Goal: Book appointment/travel/reservation

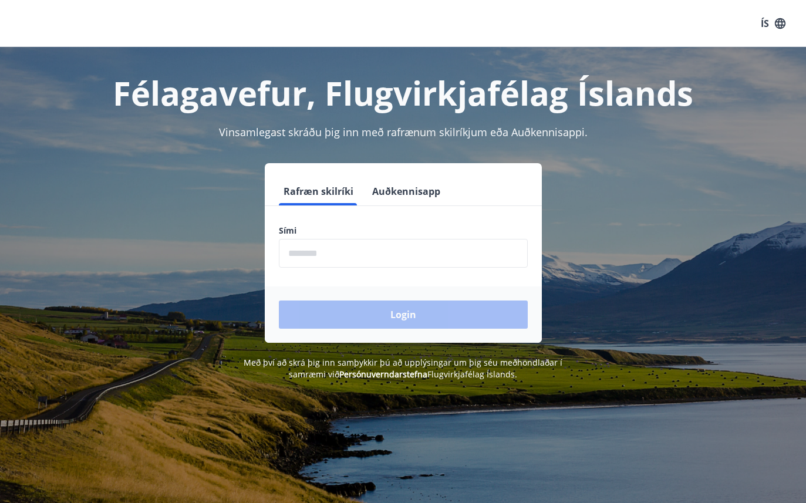
click at [429, 236] on label "Sími" at bounding box center [403, 231] width 249 height 12
click at [402, 265] on input "phone" at bounding box center [403, 253] width 249 height 29
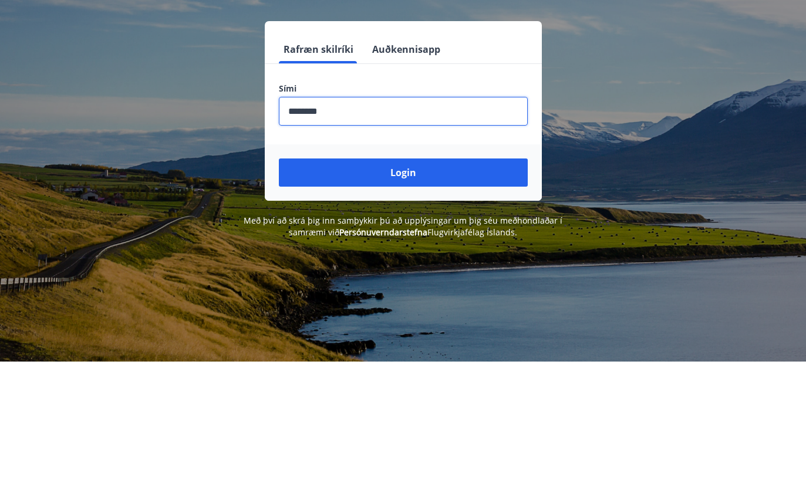
type input "********"
click at [479, 301] on button "Login" at bounding box center [403, 315] width 249 height 28
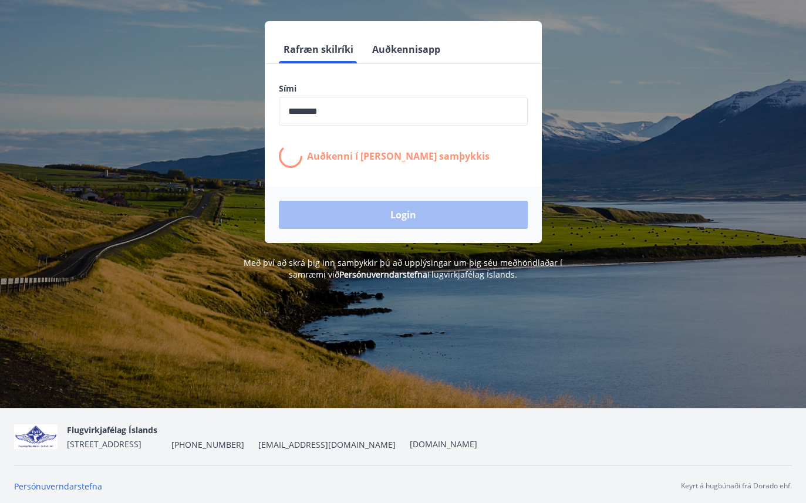
scroll to position [142, 0]
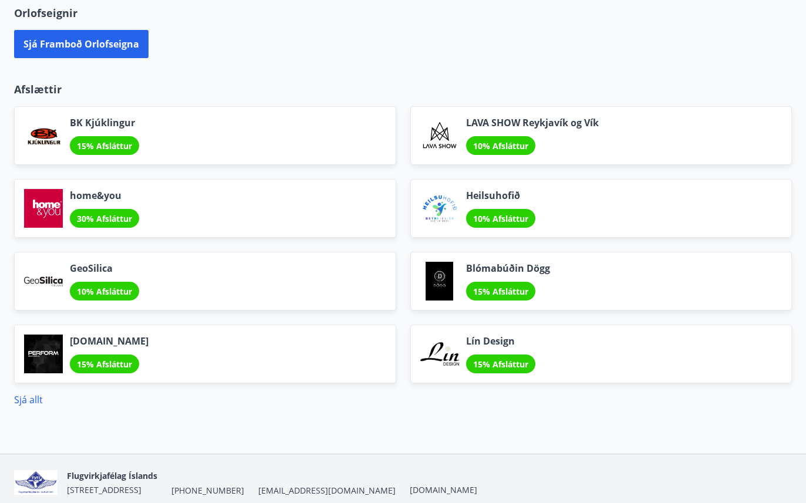
scroll to position [763, 0]
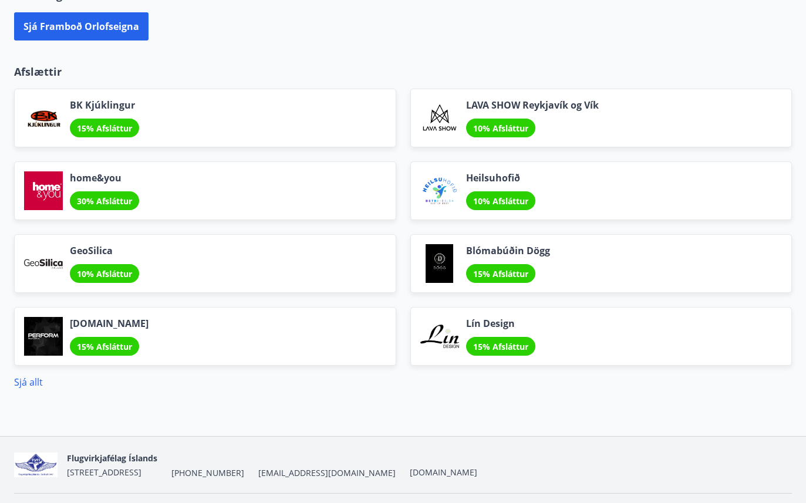
click at [29, 384] on link "Sjá allt" at bounding box center [28, 382] width 29 height 13
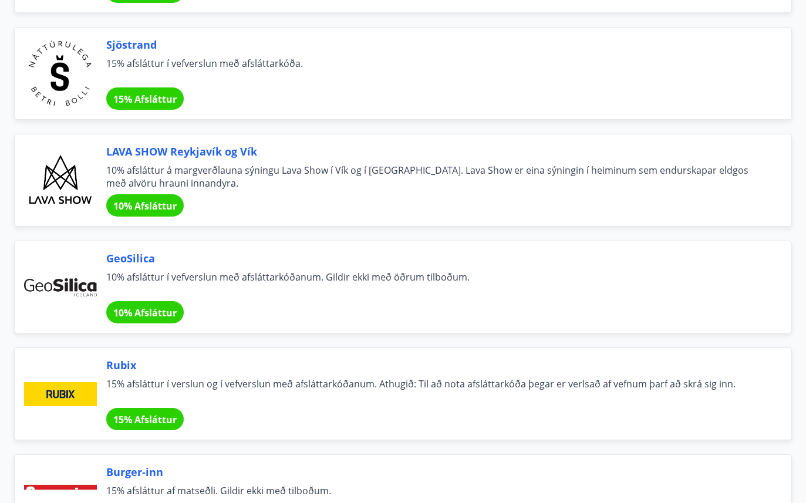
scroll to position [2865, 0]
click at [133, 46] on span "Sjöstrand" at bounding box center [434, 45] width 657 height 15
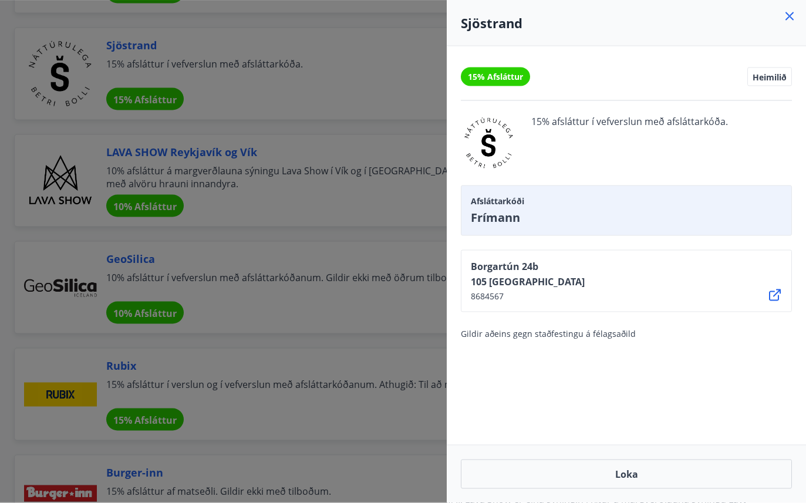
scroll to position [2866, 0]
click at [258, 116] on div at bounding box center [403, 251] width 806 height 503
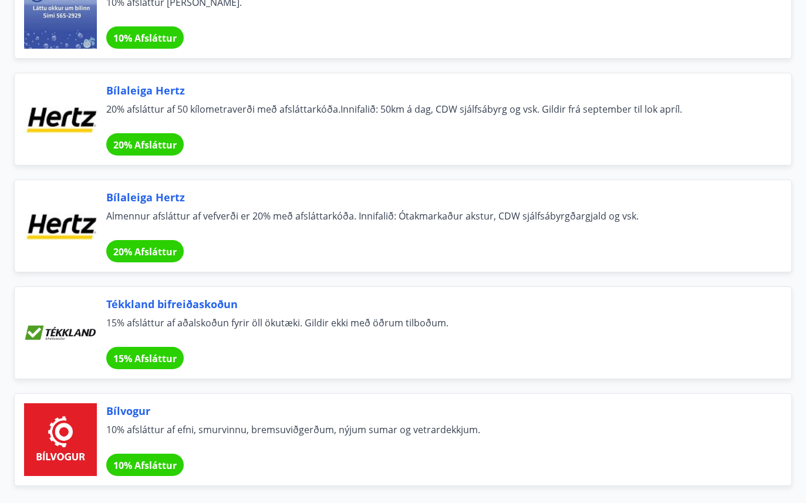
scroll to position [7736, 0]
click at [67, 105] on div at bounding box center [60, 119] width 73 height 73
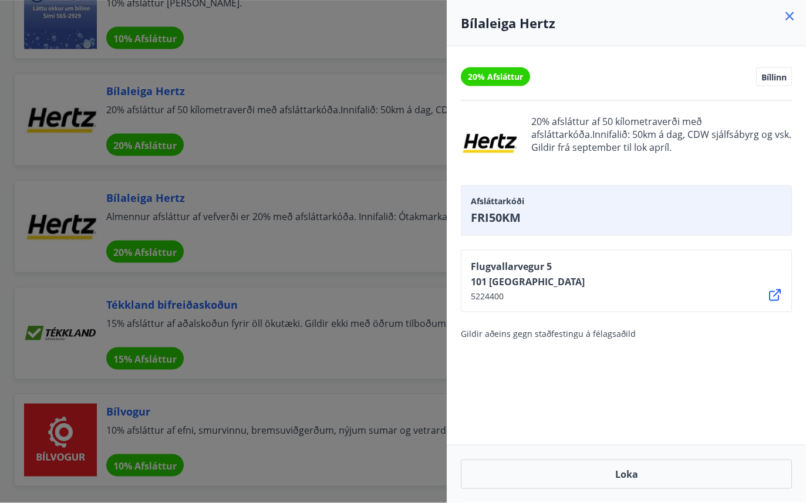
scroll to position [7737, 0]
click at [61, 86] on div at bounding box center [403, 251] width 806 height 503
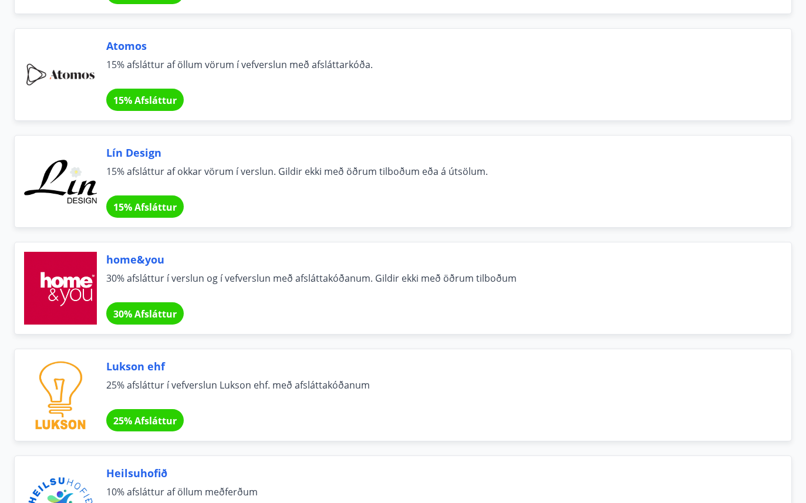
scroll to position [0, 0]
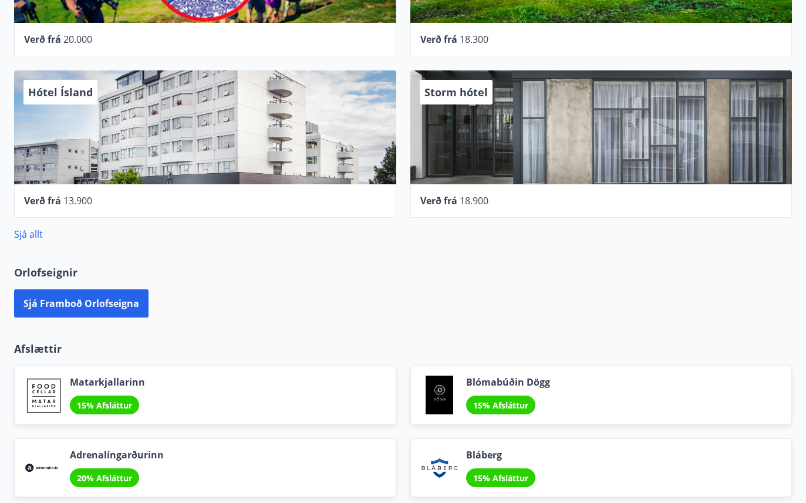
scroll to position [485, 0]
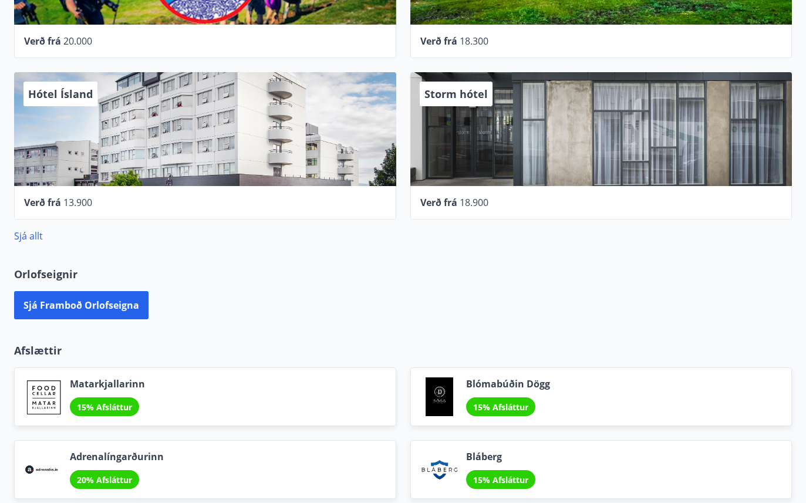
click at [45, 299] on button "Sjá framboð orlofseigna" at bounding box center [81, 305] width 134 height 28
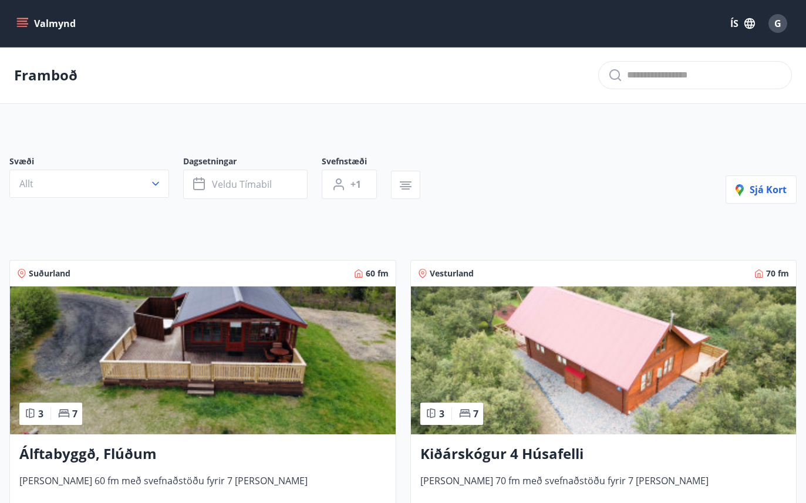
click at [224, 180] on span "Veldu tímabil" at bounding box center [242, 184] width 60 height 13
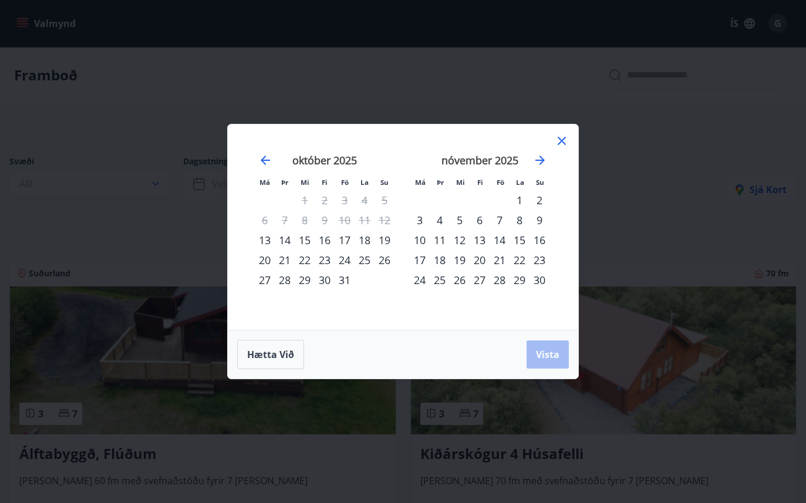
click at [500, 237] on div "14" at bounding box center [500, 240] width 20 height 20
click at [548, 238] on div "16" at bounding box center [540, 240] width 20 height 20
click at [546, 354] on span "Vista" at bounding box center [547, 354] width 23 height 13
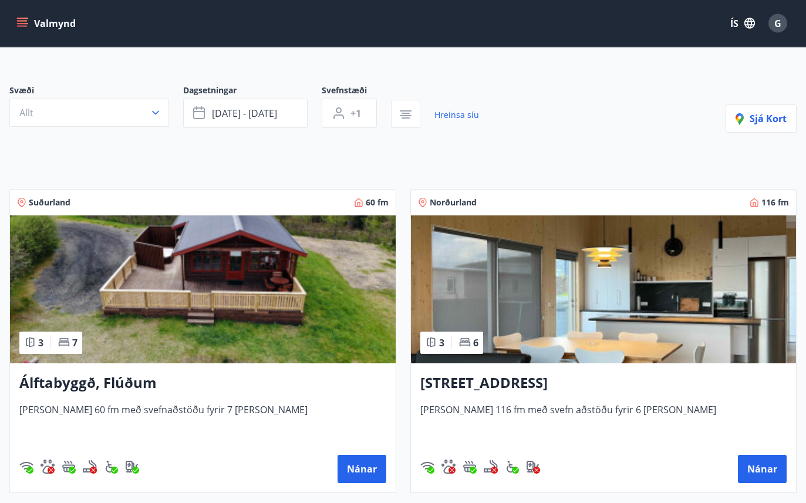
click at [559, 302] on img at bounding box center [604, 290] width 386 height 148
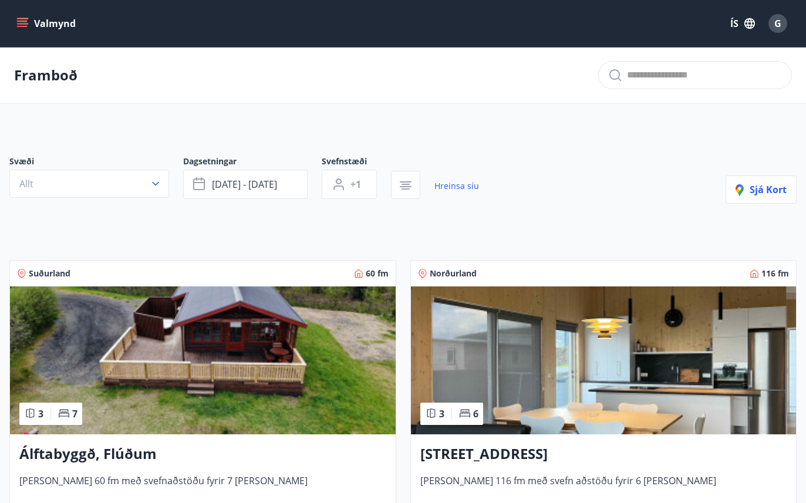
click at [20, 19] on icon "menu" at bounding box center [22, 24] width 12 height 12
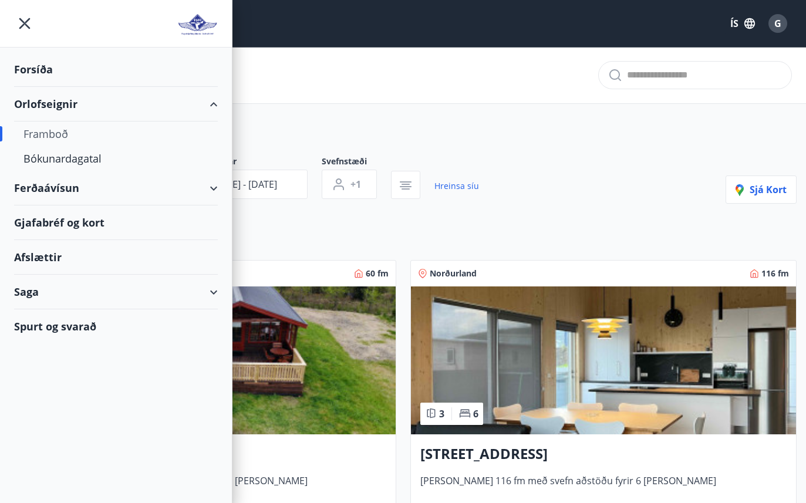
click at [59, 158] on div "Bókunardagatal" at bounding box center [115, 158] width 185 height 25
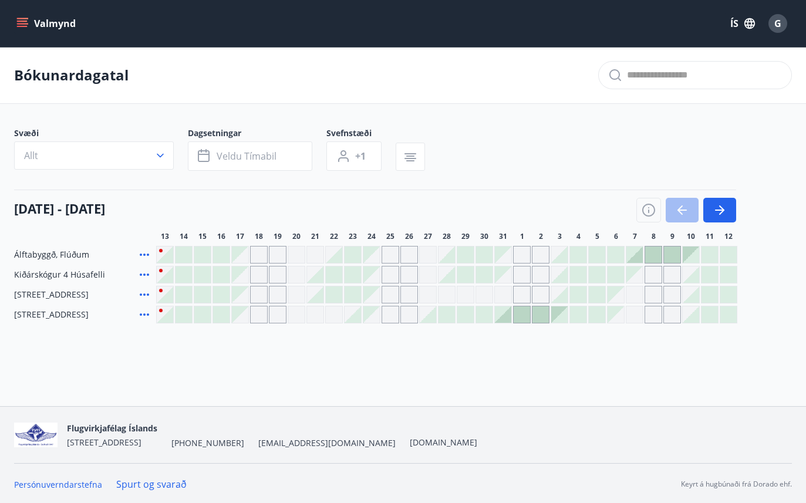
click at [715, 206] on icon "button" at bounding box center [720, 210] width 14 height 14
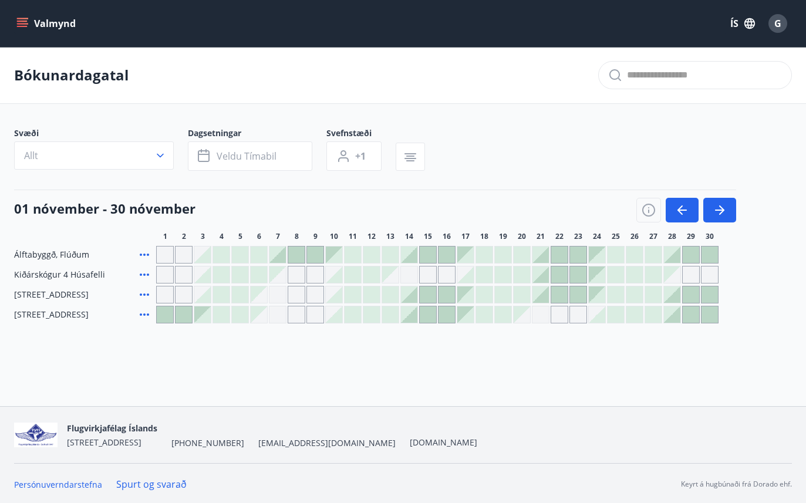
click at [411, 278] on div "Gráir dagar eru ekki bókanlegir" at bounding box center [410, 275] width 18 height 18
click at [410, 274] on div "Gráir dagar eru ekki bókanlegir" at bounding box center [410, 275] width 18 height 18
click at [646, 206] on icon "button" at bounding box center [649, 210] width 14 height 14
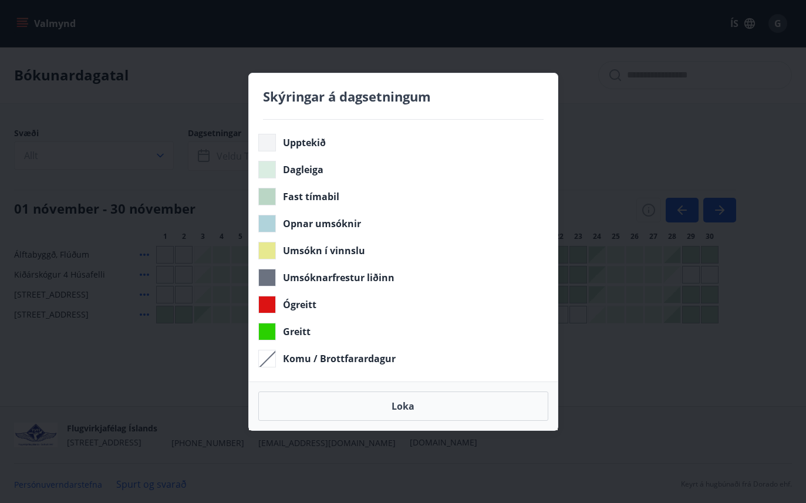
click at [385, 401] on button "Loka" at bounding box center [403, 406] width 290 height 29
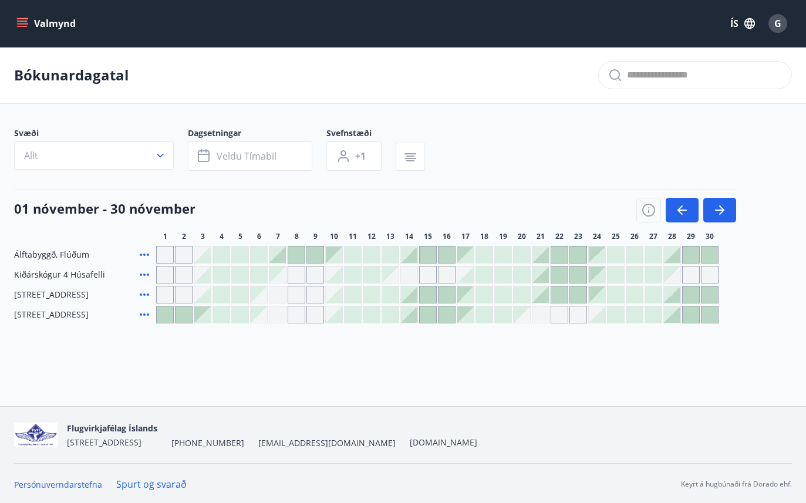
click at [645, 208] on icon "button" at bounding box center [649, 210] width 14 height 14
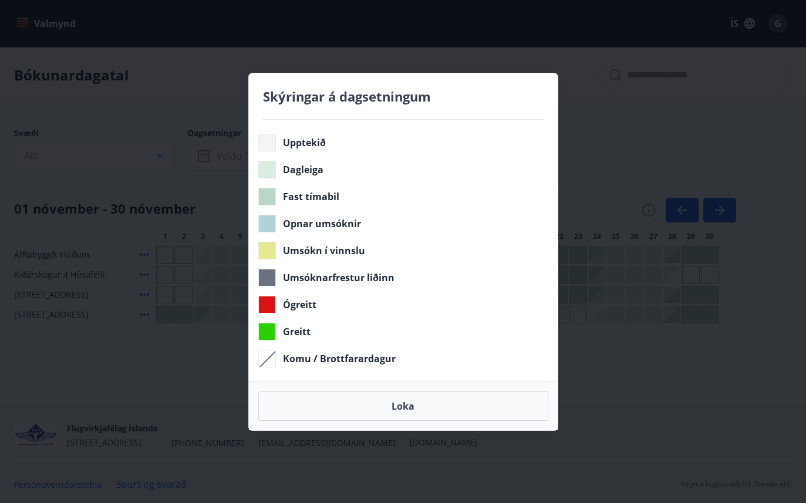
click at [299, 419] on button "Loka" at bounding box center [403, 406] width 290 height 29
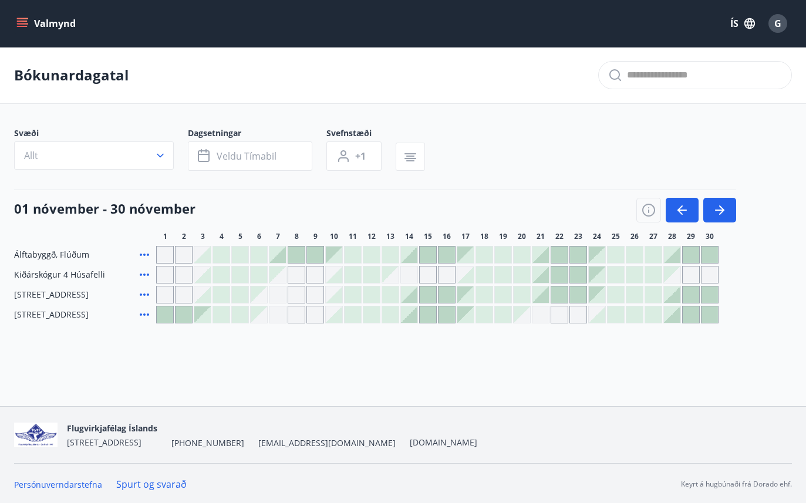
click at [409, 255] on div at bounding box center [409, 255] width 16 height 16
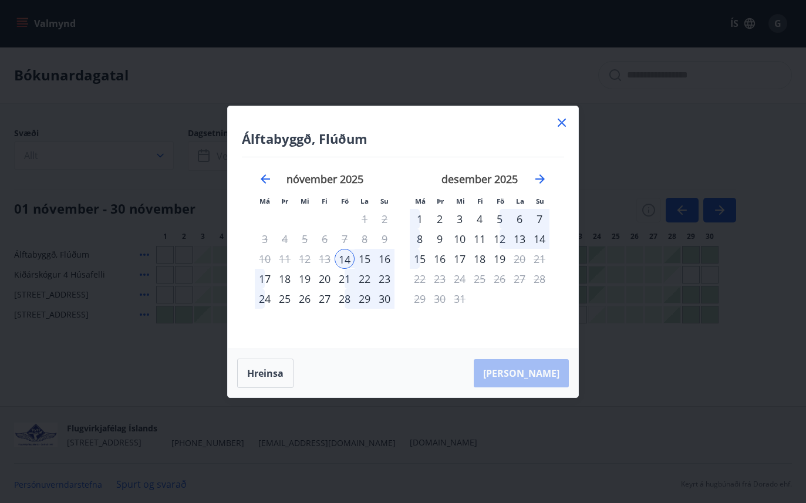
click at [561, 129] on icon at bounding box center [562, 123] width 14 height 14
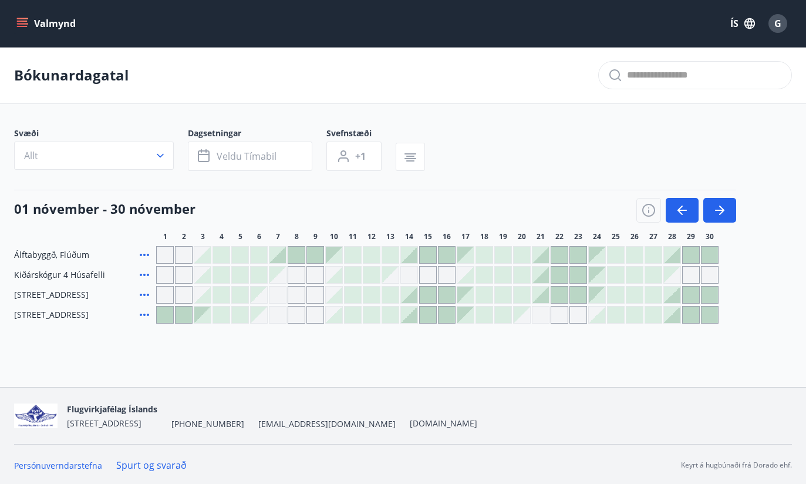
click at [686, 208] on icon "button" at bounding box center [682, 210] width 14 height 14
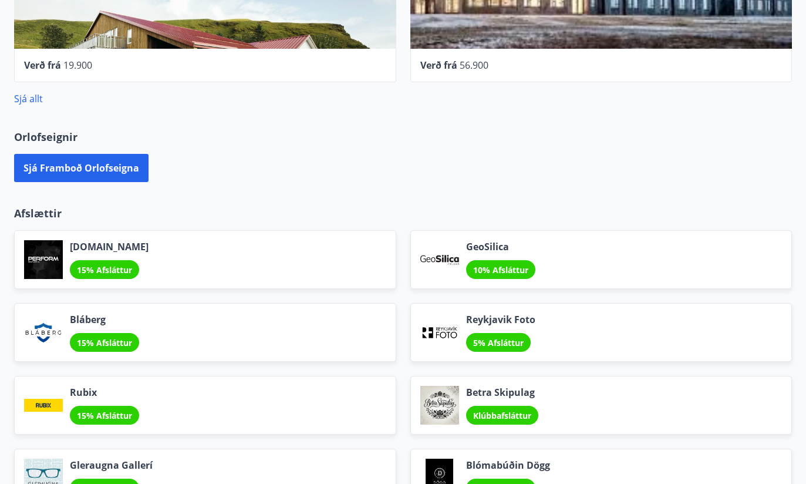
scroll to position [625, 0]
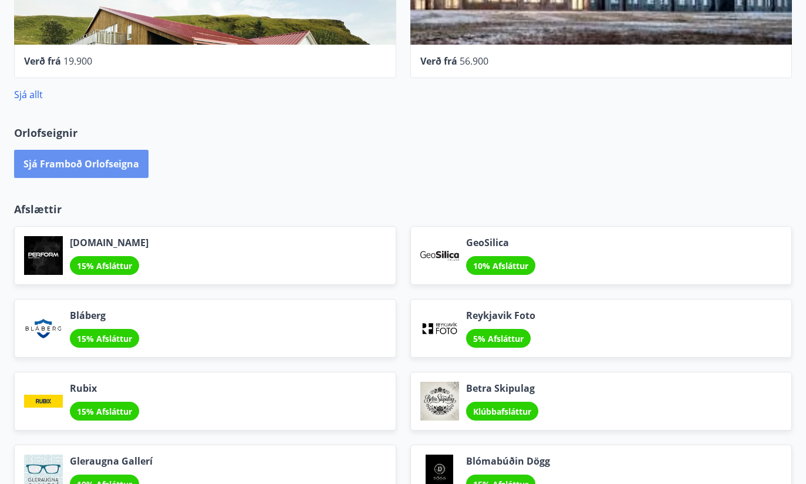
click at [78, 159] on button "Sjá framboð orlofseigna" at bounding box center [81, 164] width 134 height 28
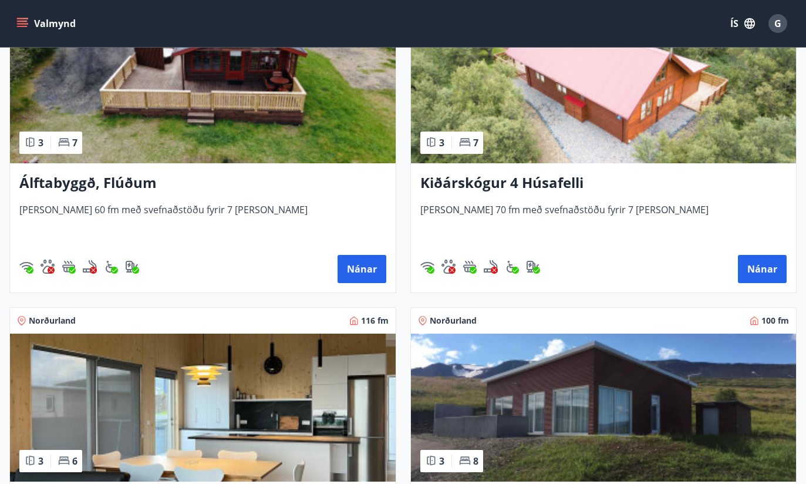
scroll to position [288, 0]
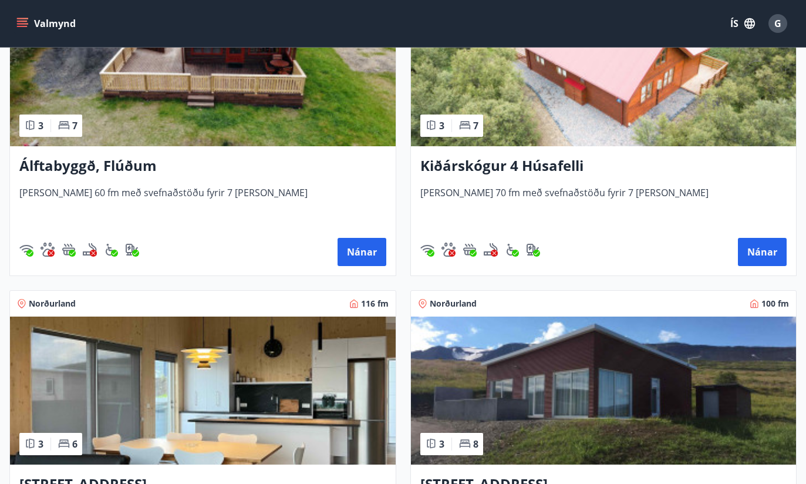
click at [641, 114] on img at bounding box center [604, 72] width 386 height 148
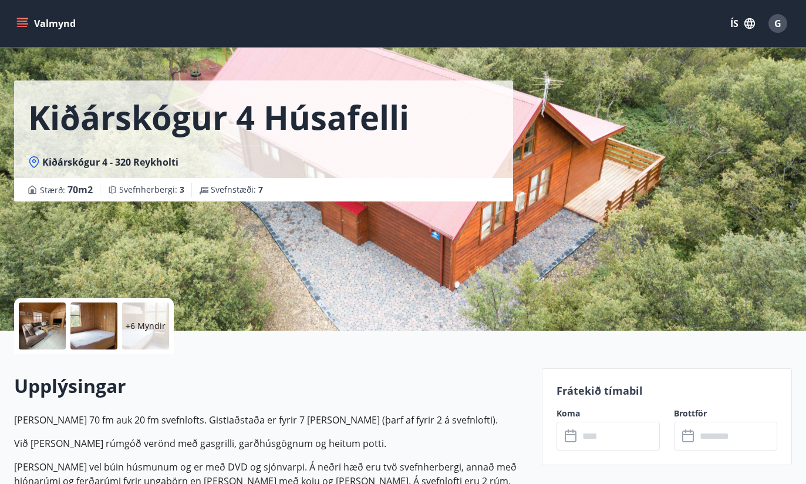
scroll to position [25, 0]
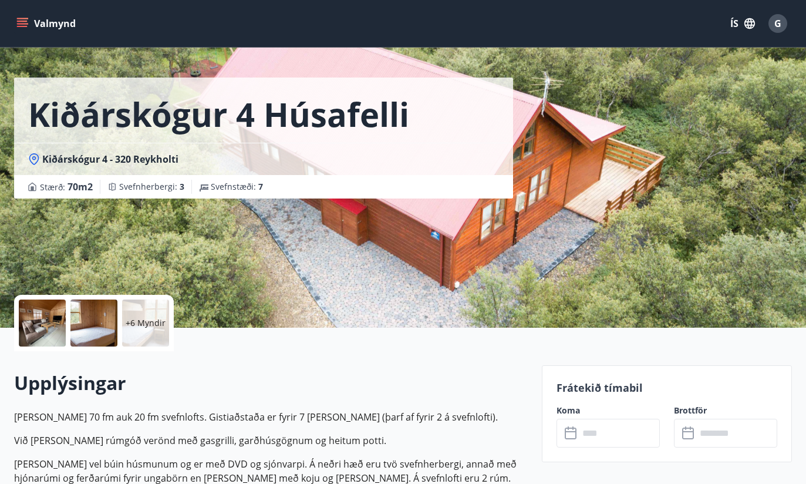
click at [42, 311] on div at bounding box center [42, 323] width 47 height 47
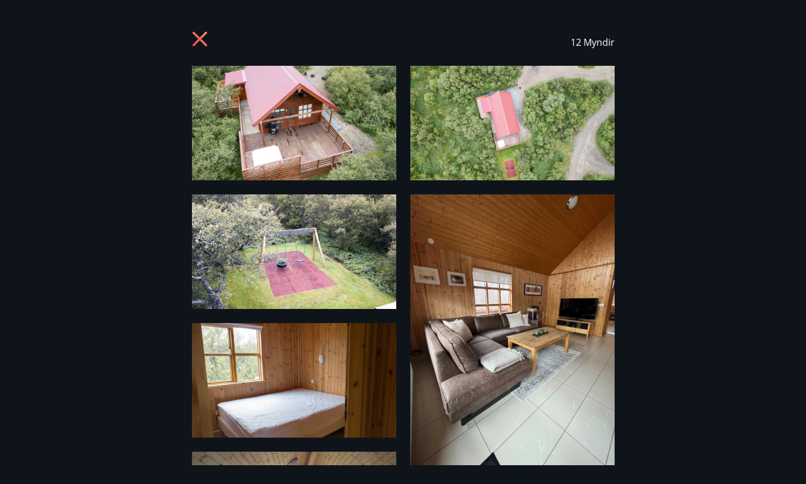
click at [251, 109] on img at bounding box center [294, 123] width 204 height 115
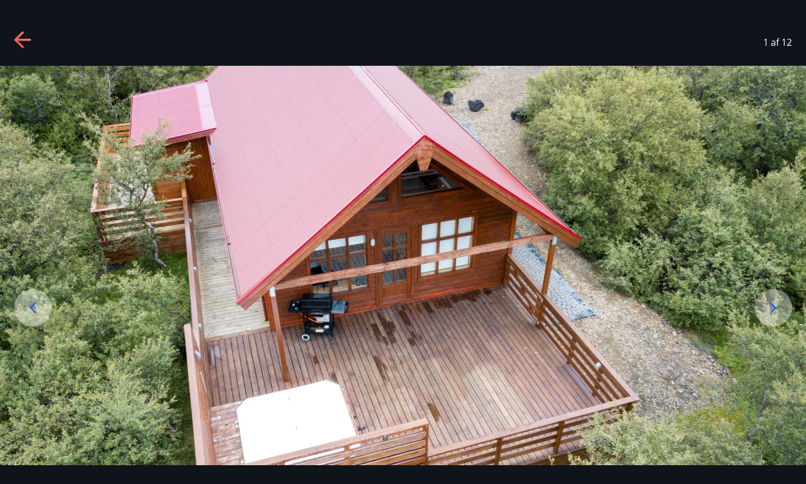
click at [772, 317] on icon at bounding box center [773, 307] width 19 height 19
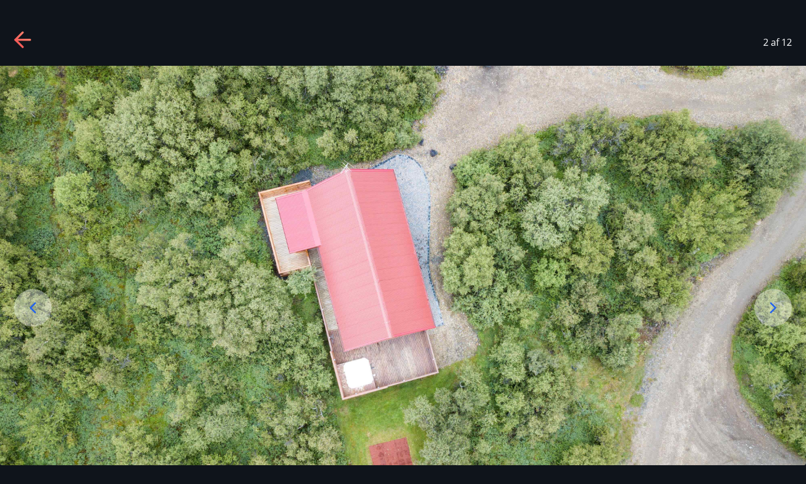
click at [782, 317] on icon at bounding box center [773, 307] width 19 height 19
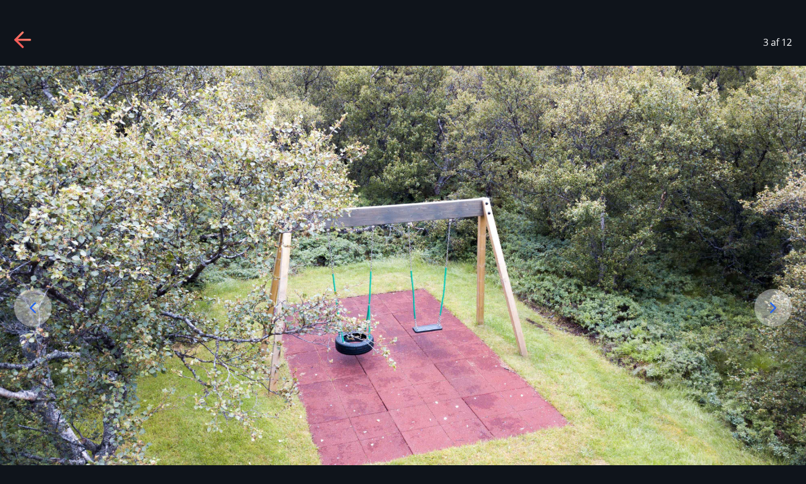
click at [779, 317] on icon at bounding box center [773, 307] width 19 height 19
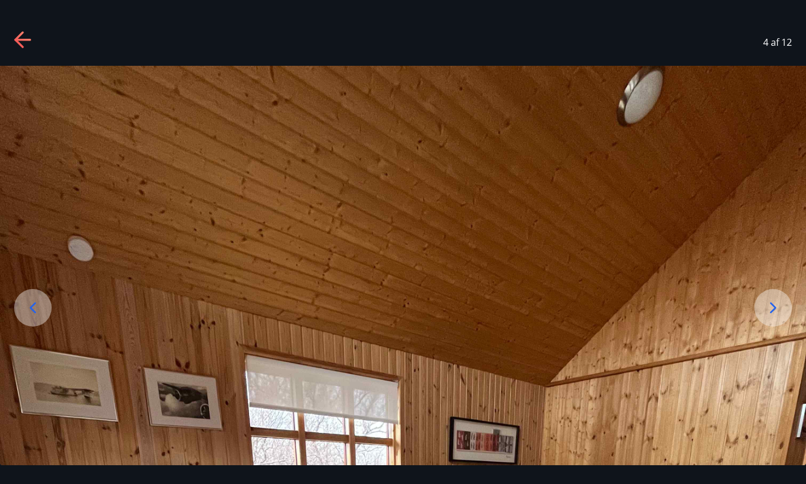
click at [782, 317] on icon at bounding box center [773, 307] width 19 height 19
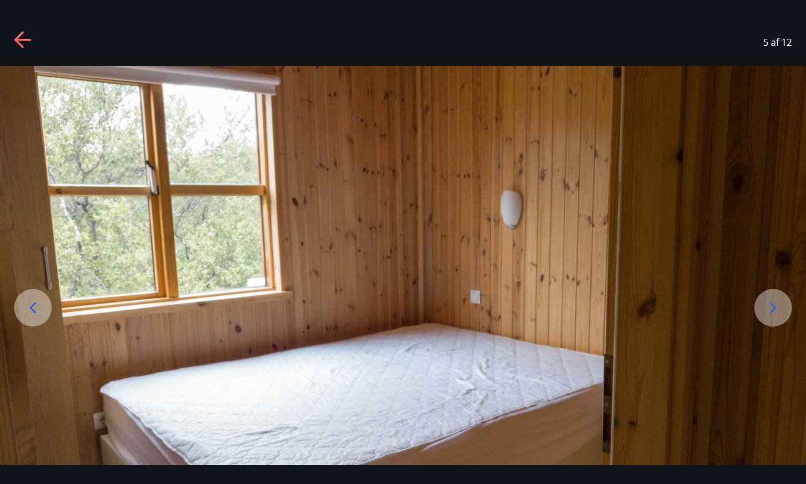
click at [779, 317] on icon at bounding box center [773, 307] width 19 height 19
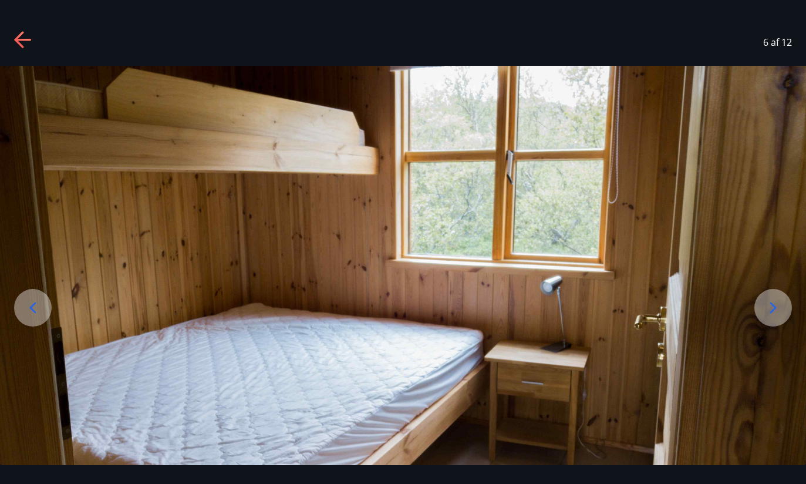
click at [779, 317] on icon at bounding box center [773, 307] width 19 height 19
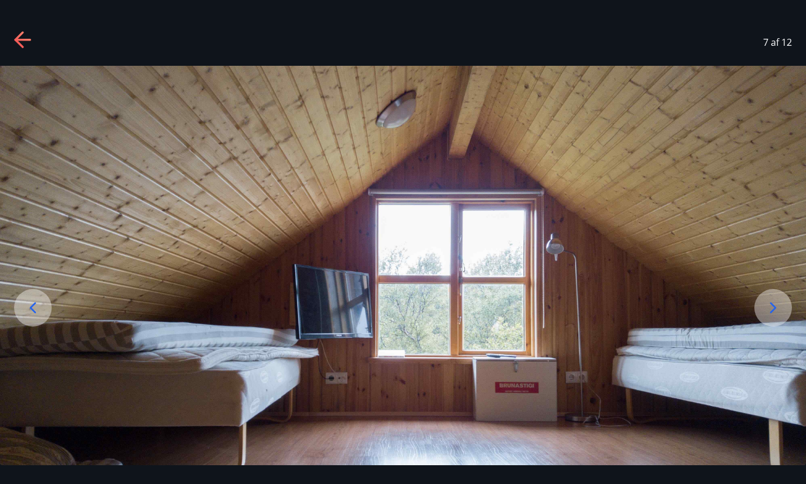
click at [784, 327] on div at bounding box center [774, 308] width 38 height 38
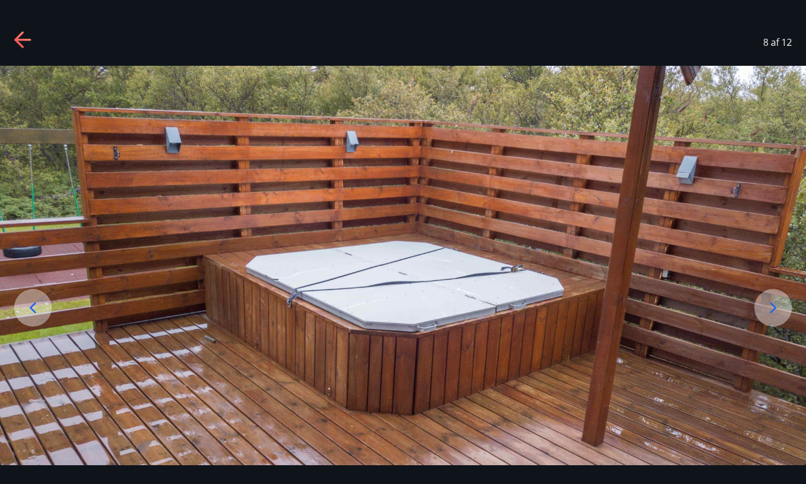
click at [783, 317] on icon at bounding box center [773, 307] width 19 height 19
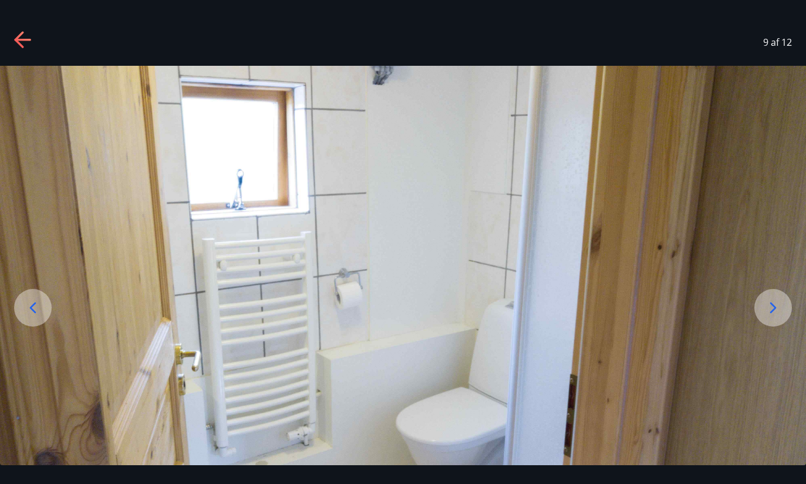
click at [783, 317] on icon at bounding box center [773, 307] width 19 height 19
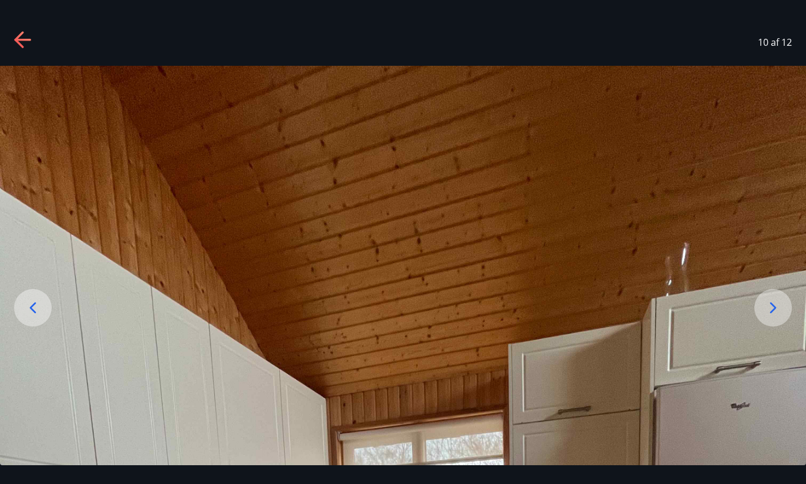
click at [783, 317] on icon at bounding box center [773, 307] width 19 height 19
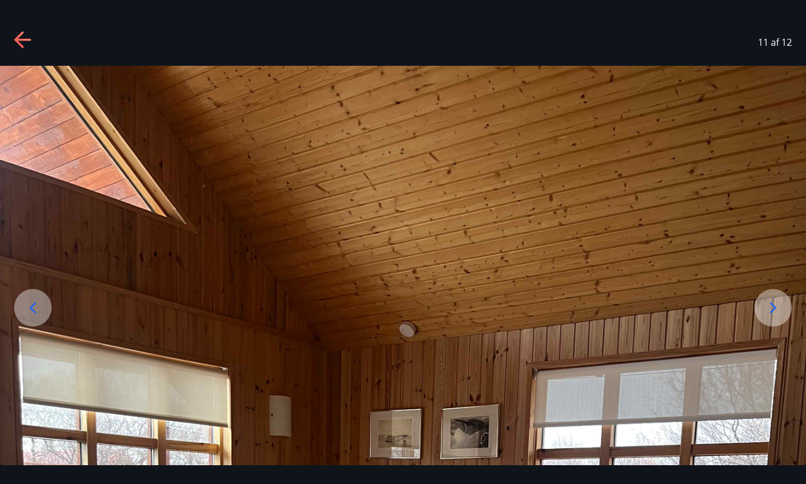
click at [779, 317] on icon at bounding box center [773, 307] width 19 height 19
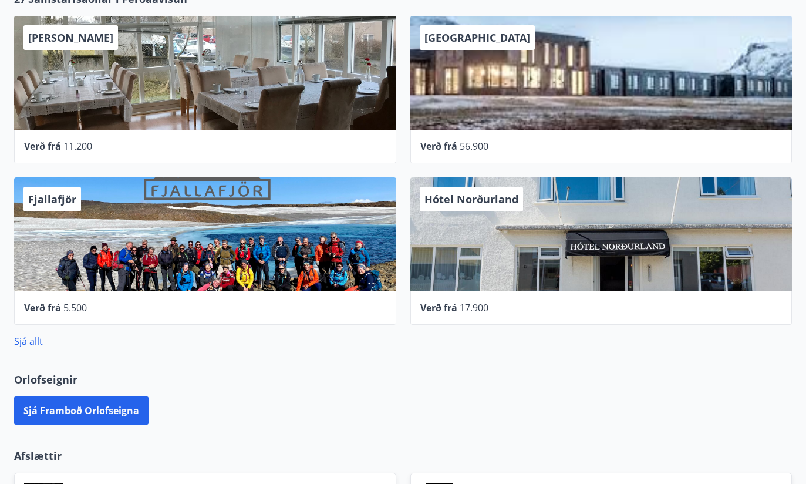
scroll to position [394, 0]
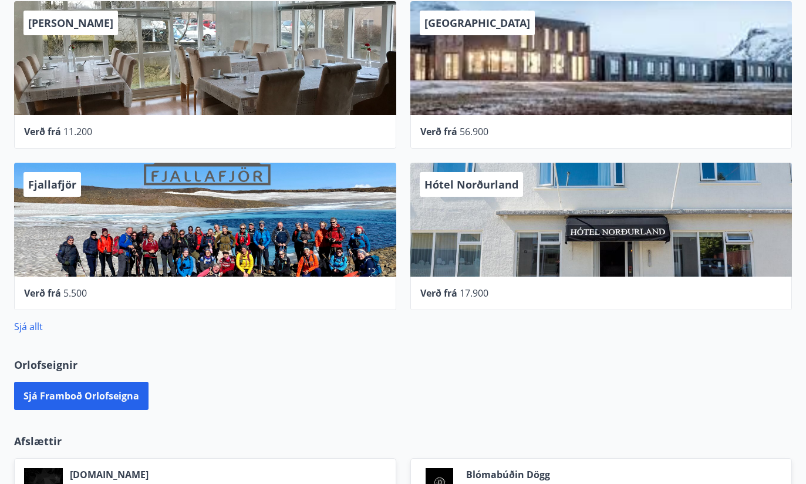
click at [70, 392] on button "Sjá framboð orlofseigna" at bounding box center [81, 396] width 134 height 28
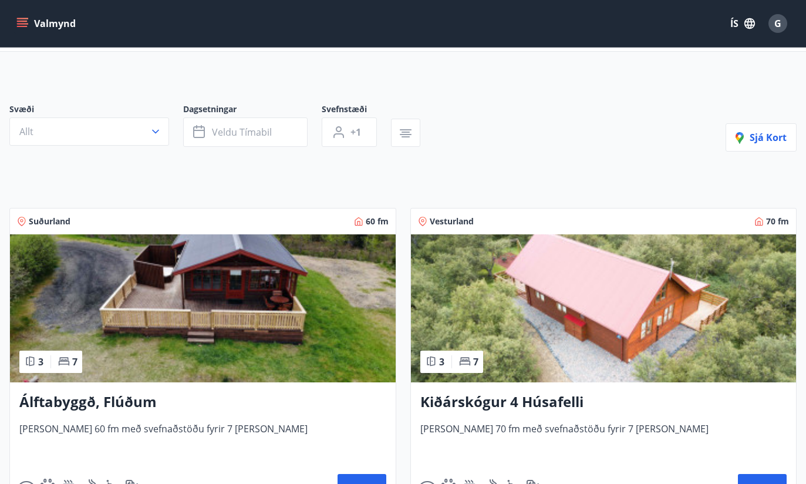
scroll to position [77, 0]
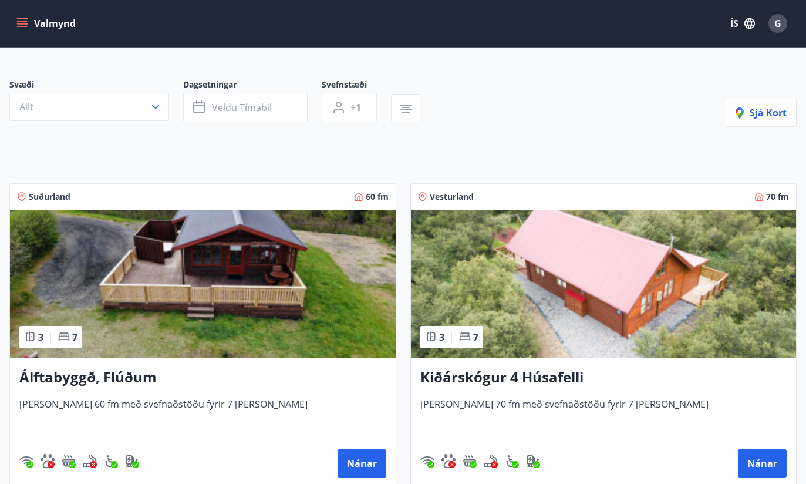
click at [99, 139] on div "Svæði Allt Dagsetningar Veldu tímabil Svefnstæði +1 Sjá kort Suðurland 60 fm 3 …" at bounding box center [403, 433] width 806 height 765
click at [95, 258] on img at bounding box center [203, 284] width 386 height 148
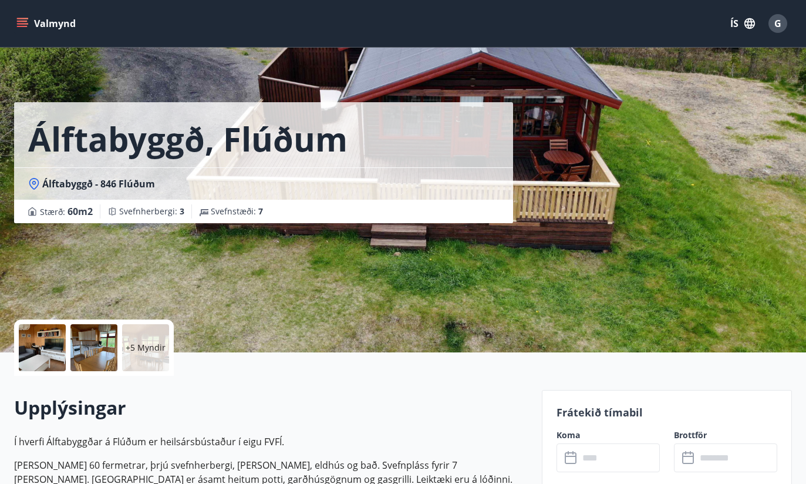
click at [32, 335] on div at bounding box center [42, 347] width 47 height 47
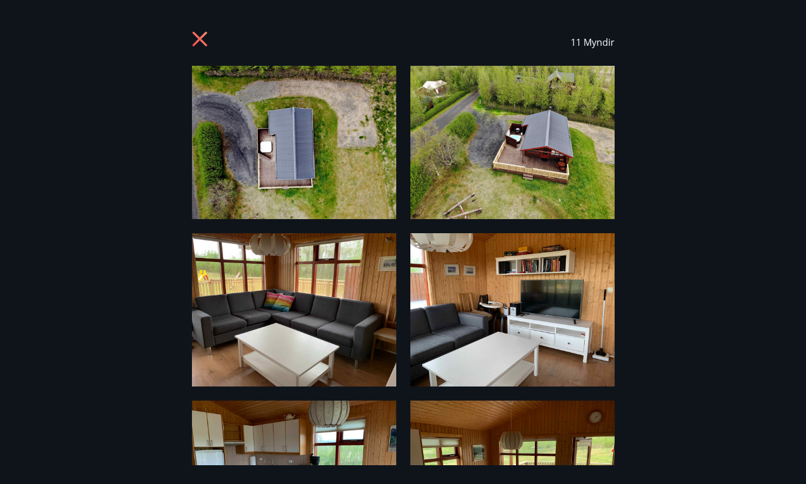
click at [255, 119] on img at bounding box center [294, 142] width 204 height 153
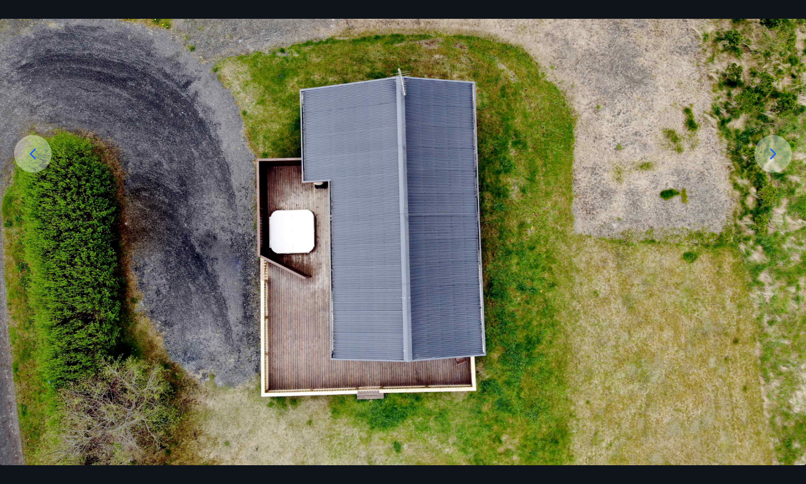
scroll to position [116, 0]
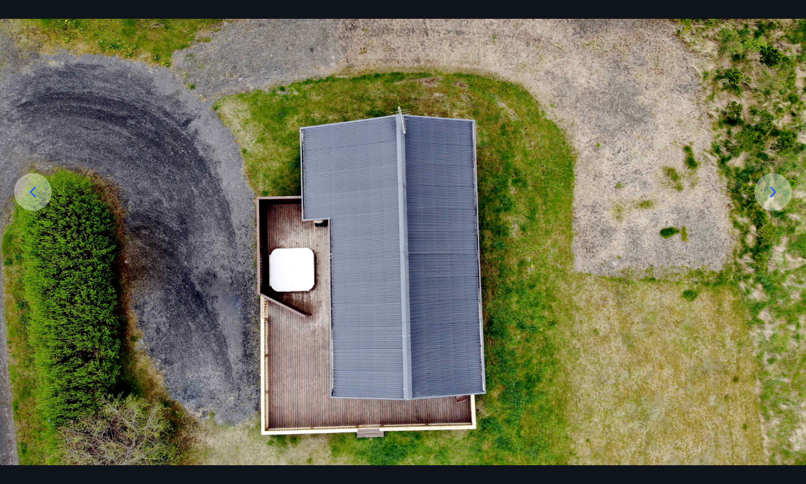
click at [776, 201] on icon at bounding box center [773, 192] width 19 height 19
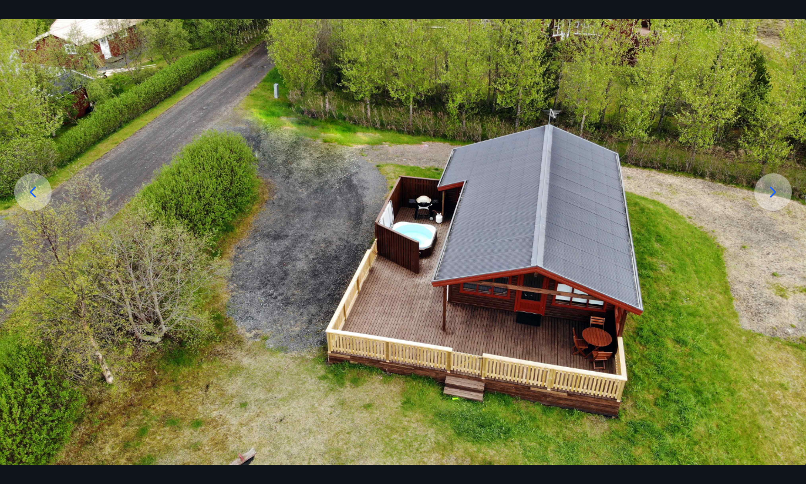
click at [799, 217] on img at bounding box center [403, 252] width 806 height 604
click at [785, 211] on div at bounding box center [774, 192] width 38 height 38
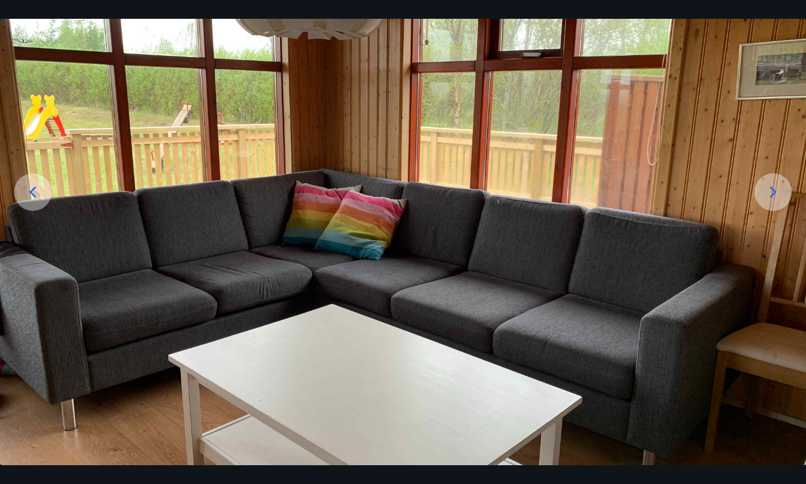
click at [791, 211] on div at bounding box center [774, 192] width 38 height 38
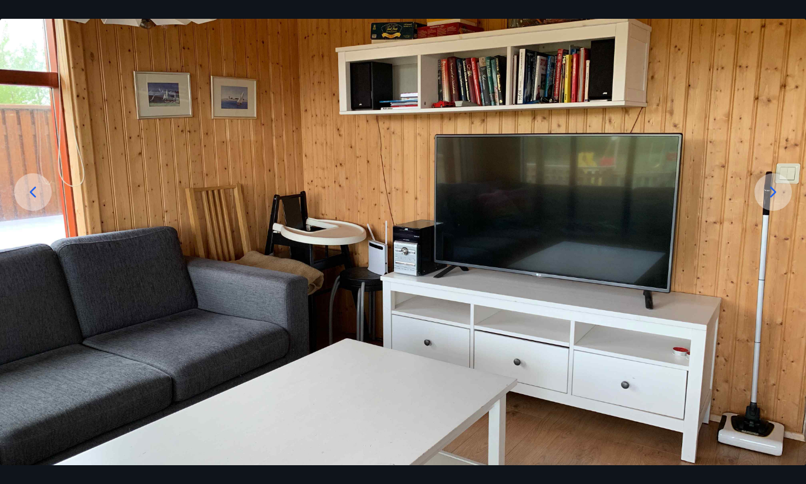
click at [788, 211] on div at bounding box center [774, 192] width 38 height 38
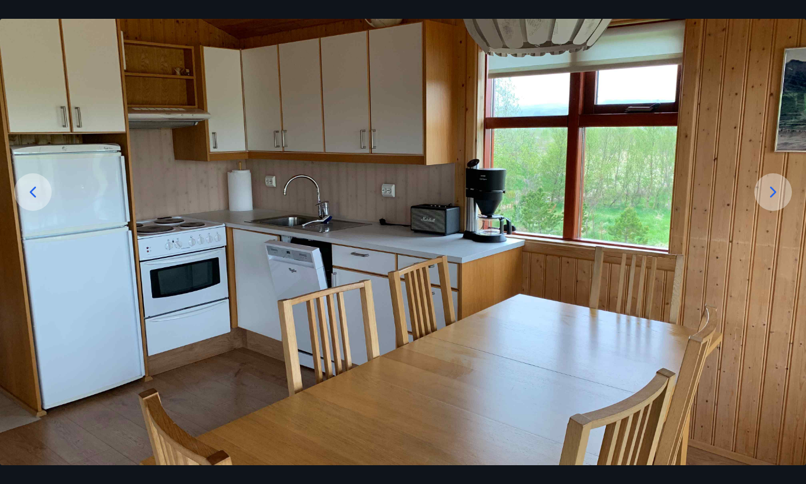
click at [788, 211] on div at bounding box center [774, 192] width 38 height 38
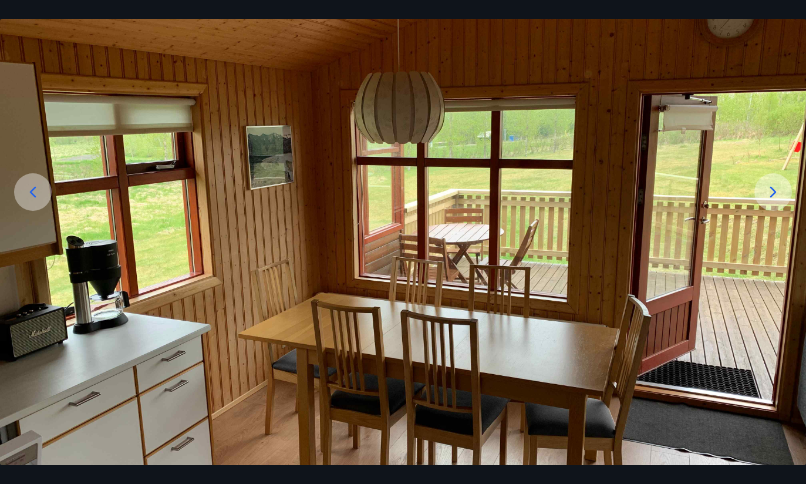
click at [789, 211] on div at bounding box center [774, 192] width 38 height 38
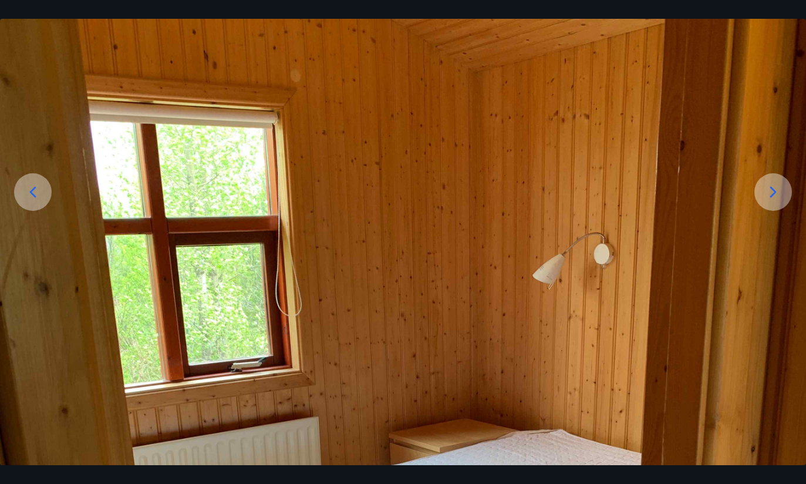
click at [787, 211] on div at bounding box center [774, 192] width 38 height 38
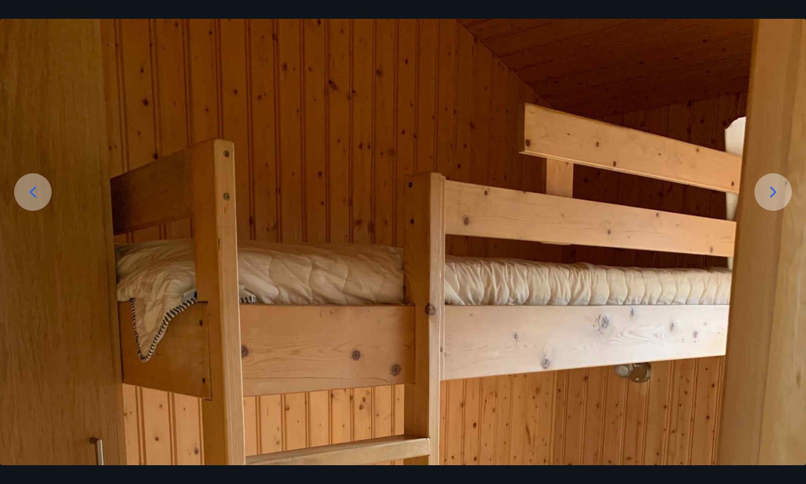
click at [788, 211] on div at bounding box center [774, 192] width 38 height 38
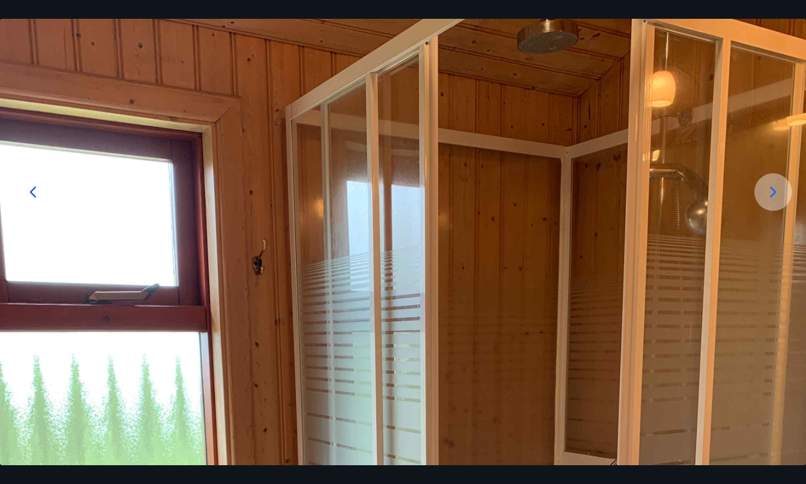
click at [785, 211] on div at bounding box center [774, 192] width 38 height 38
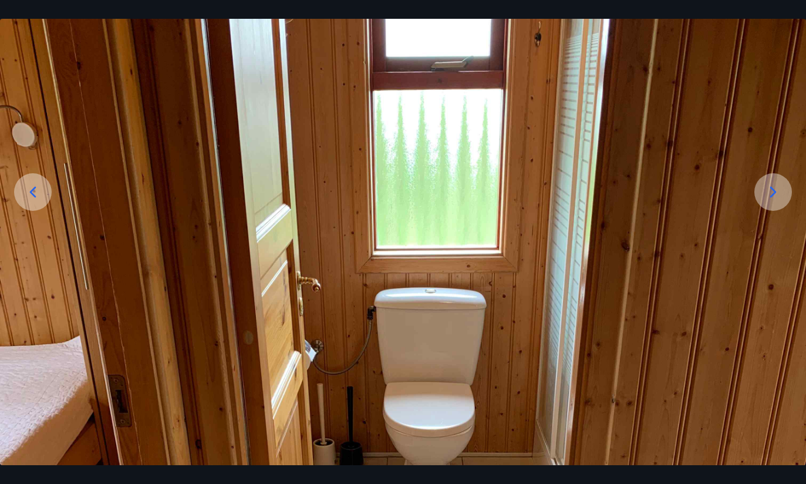
click at [785, 211] on div at bounding box center [774, 192] width 38 height 38
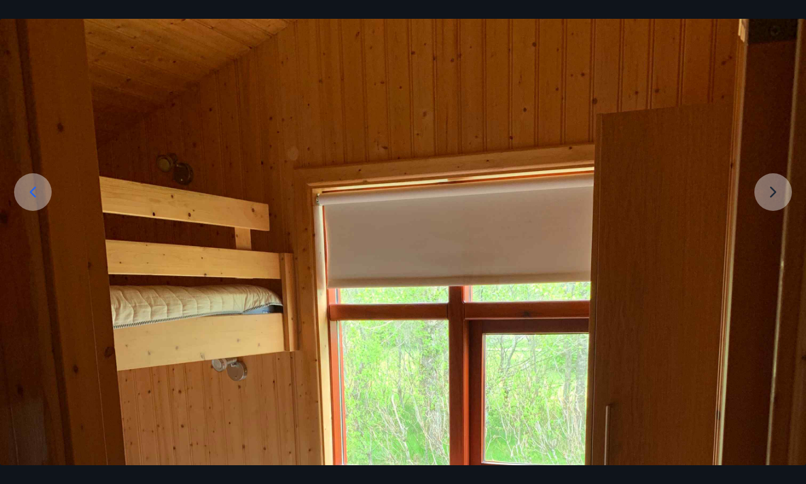
click at [786, 223] on img at bounding box center [403, 487] width 806 height 1075
click at [781, 223] on img at bounding box center [403, 487] width 806 height 1075
click at [778, 223] on img at bounding box center [403, 487] width 806 height 1075
click at [775, 217] on img at bounding box center [403, 487] width 806 height 1075
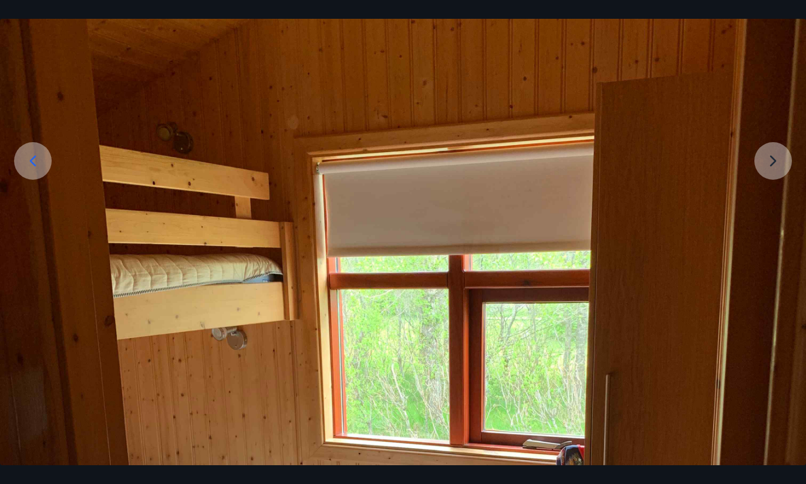
scroll to position [142, 0]
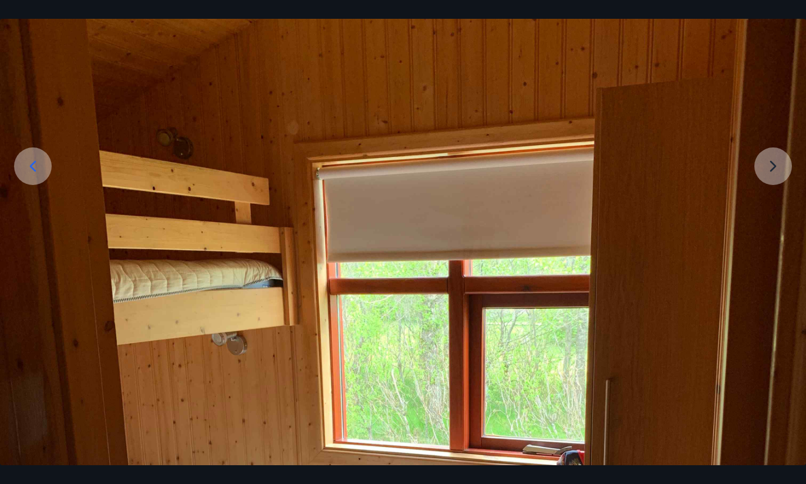
click at [775, 190] on img at bounding box center [403, 461] width 806 height 1075
click at [776, 193] on img at bounding box center [403, 461] width 806 height 1075
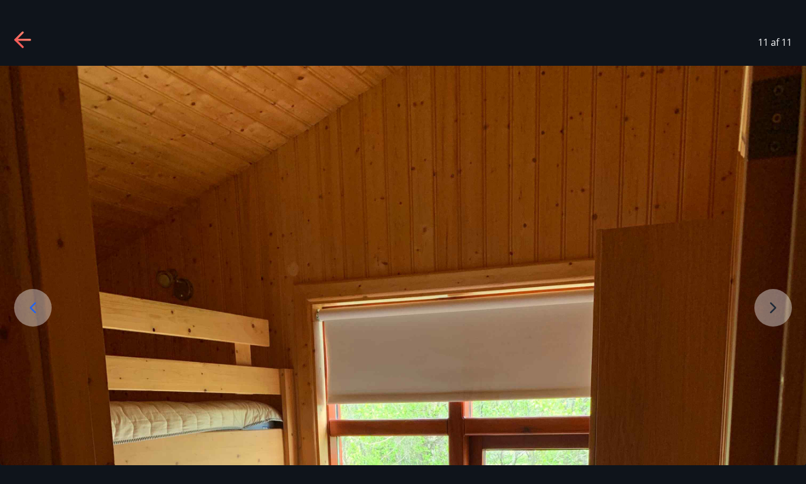
scroll to position [0, 0]
click at [24, 45] on icon at bounding box center [23, 40] width 19 height 19
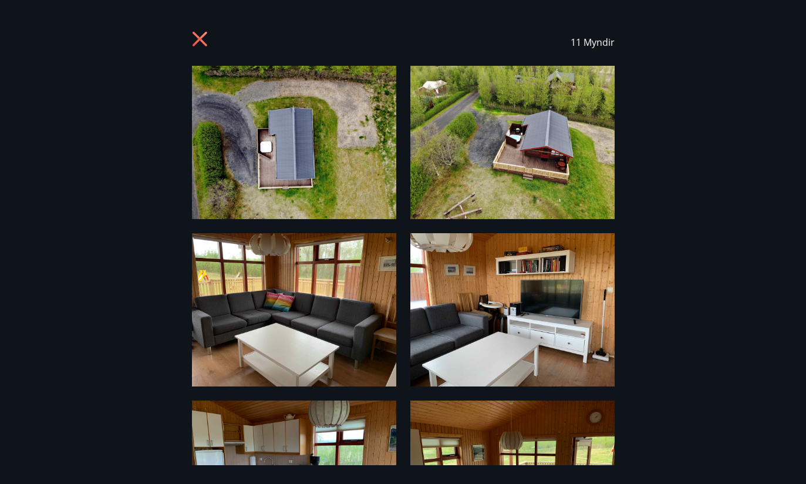
scroll to position [881, 0]
click at [204, 46] on icon at bounding box center [201, 40] width 19 height 19
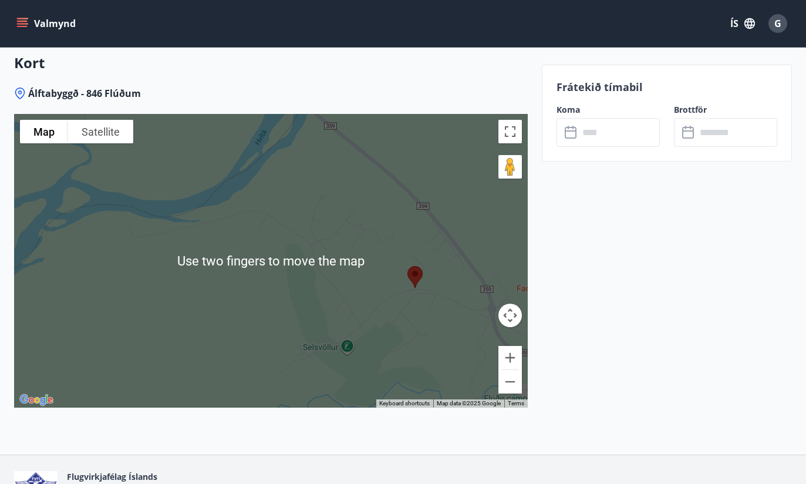
scroll to position [1787, 0]
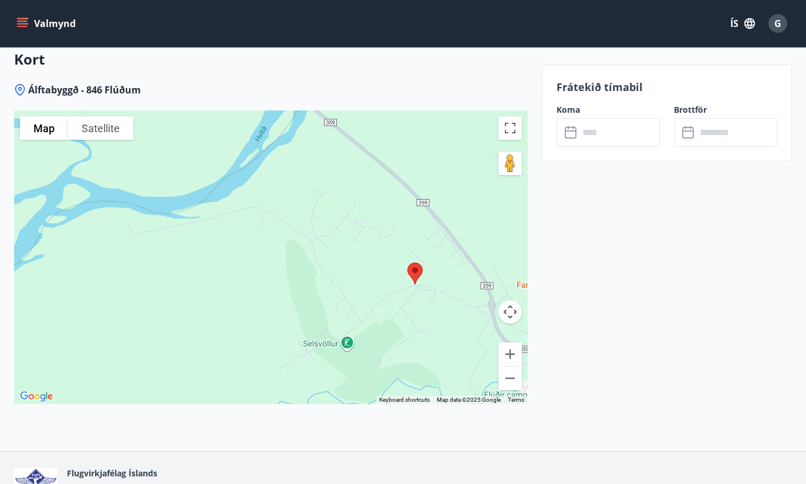
click at [106, 116] on button "Satellite" at bounding box center [100, 127] width 65 height 23
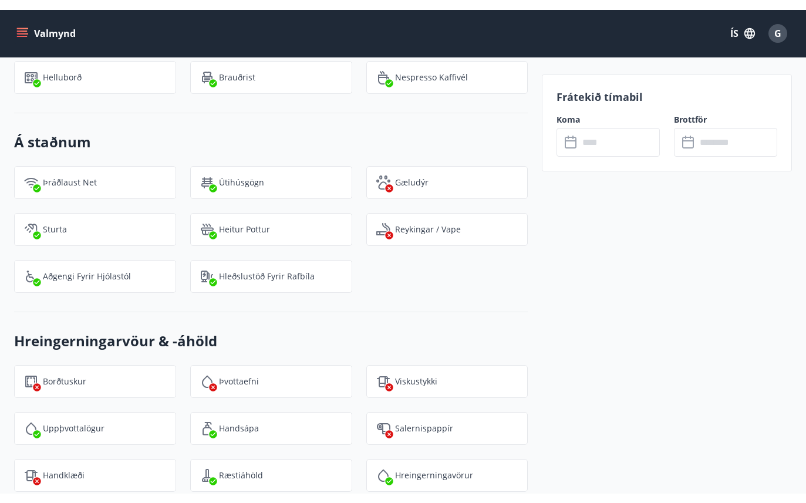
scroll to position [1298, 0]
